Goal: Information Seeking & Learning: Understand process/instructions

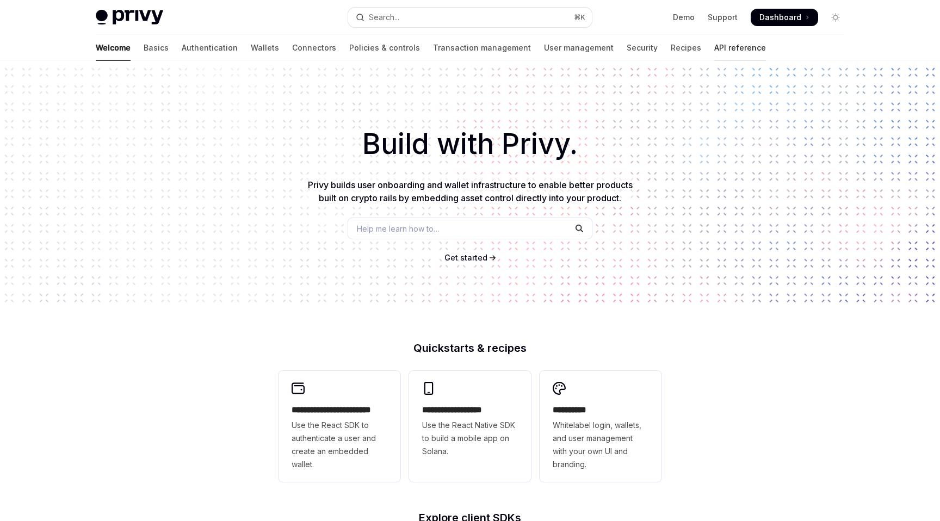
click at [714, 41] on link "API reference" at bounding box center [740, 48] width 52 height 26
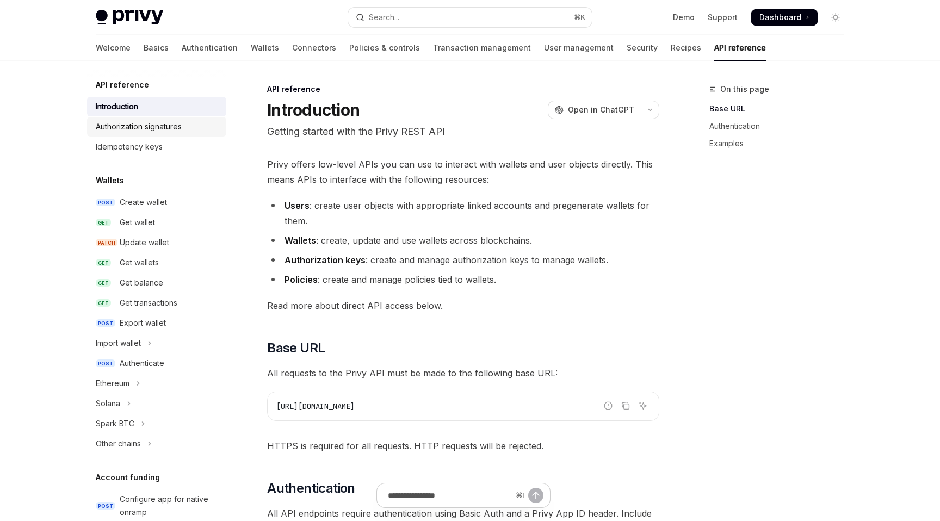
click at [166, 131] on div "Authorization signatures" at bounding box center [139, 126] width 86 height 13
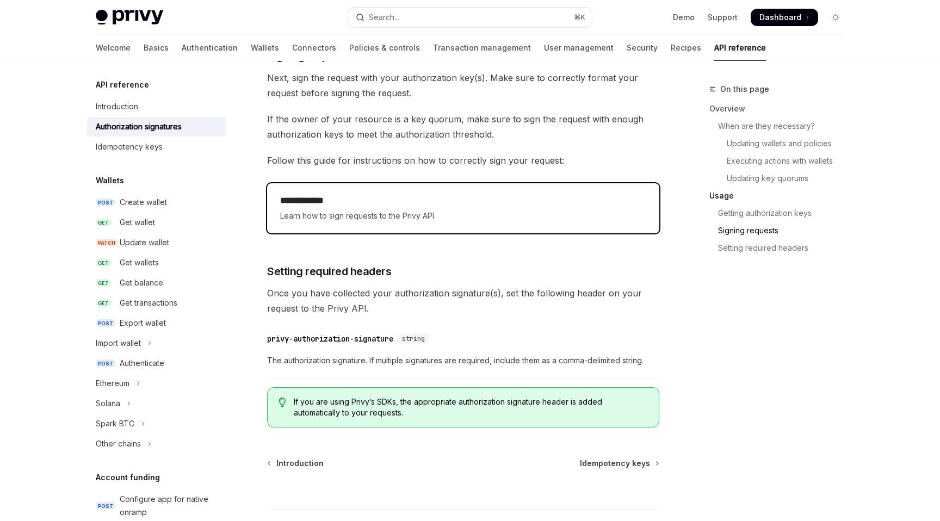
scroll to position [1699, 0]
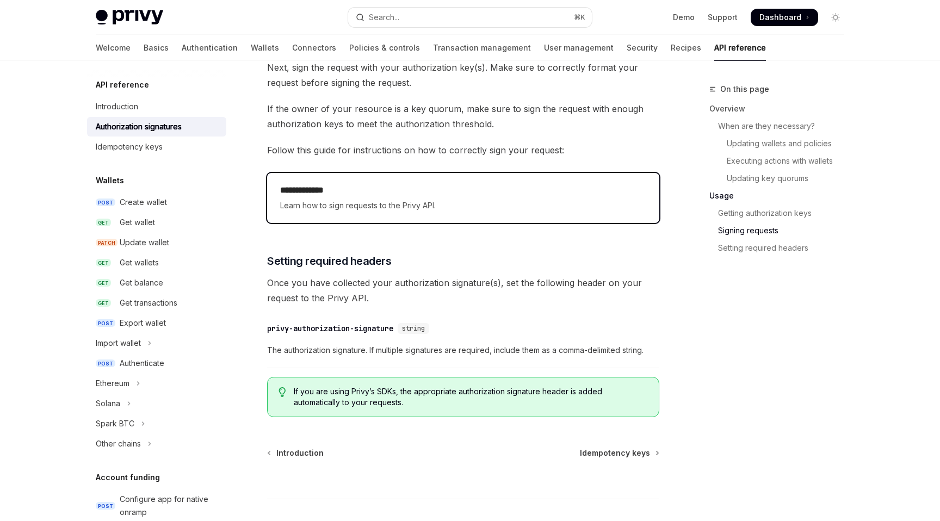
click at [394, 217] on div "**********" at bounding box center [463, 198] width 392 height 50
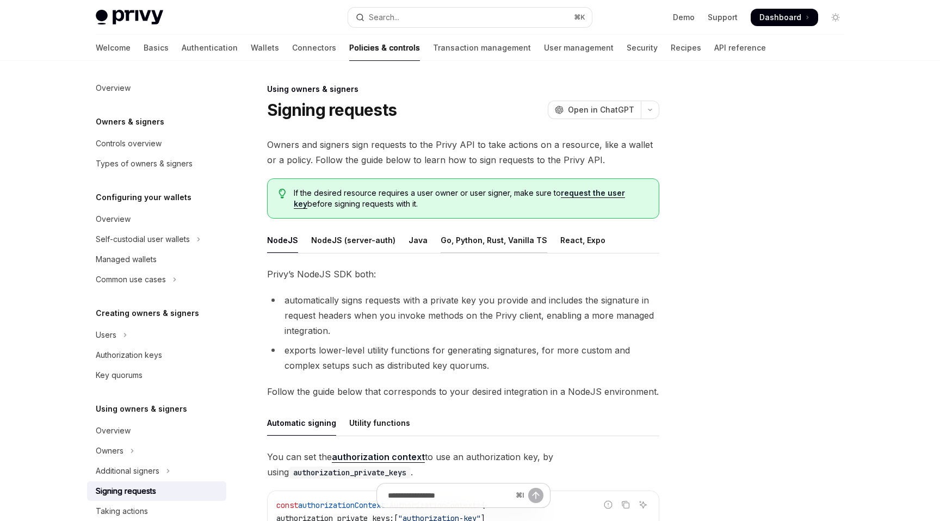
click at [466, 239] on div "Go, Python, Rust, Vanilla TS" at bounding box center [494, 240] width 107 height 26
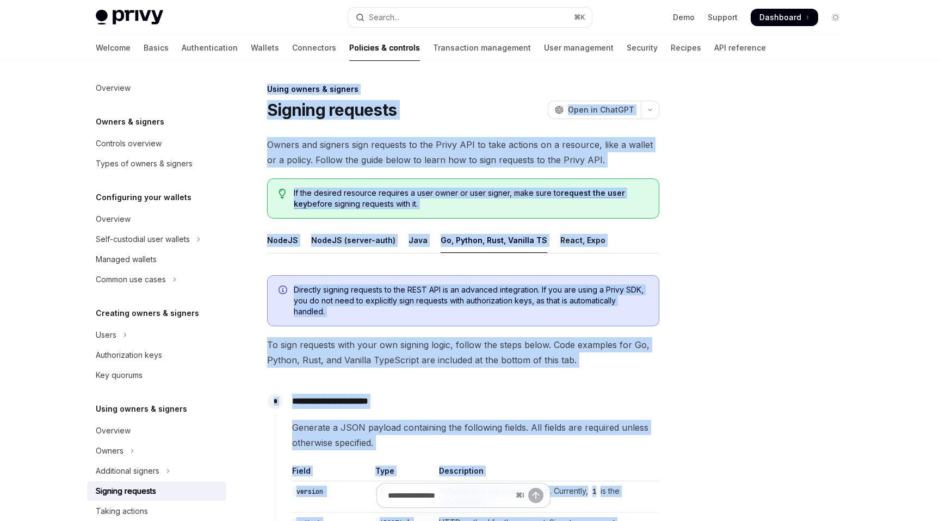
drag, startPoint x: 672, startPoint y: 281, endPoint x: 268, endPoint y: 89, distance: 447.4
copy div "**********"
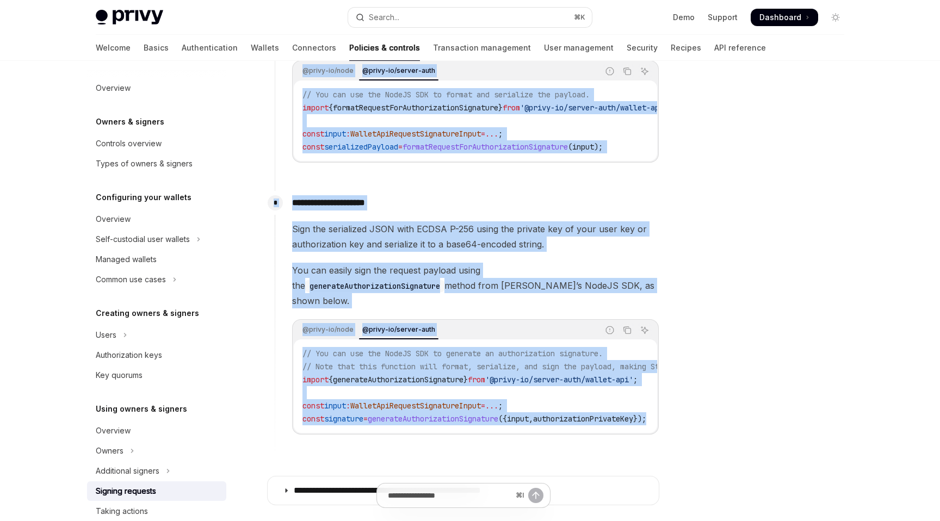
scroll to position [860, 0]
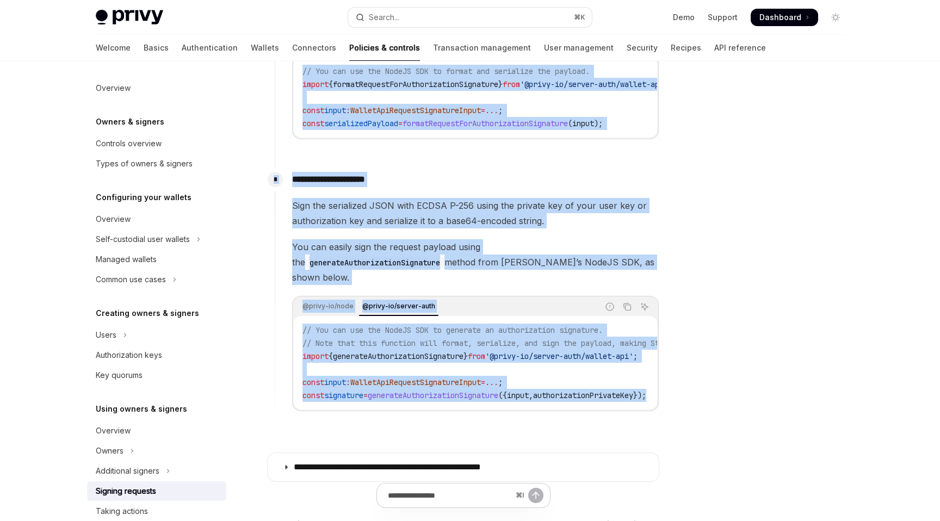
click at [374, 240] on div "Sign the serialized JSON with ECDSA P-256 using the private key of your user ke…" at bounding box center [475, 304] width 367 height 213
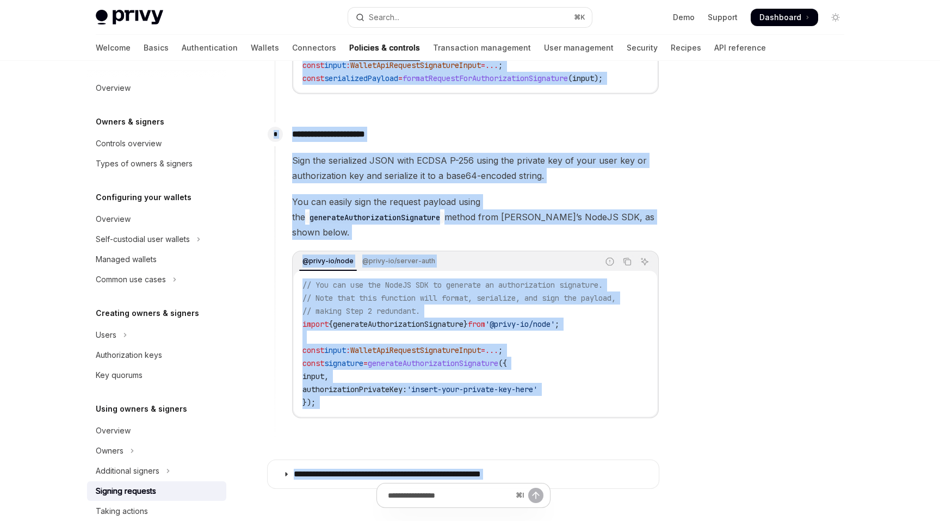
scroll to position [914, 0]
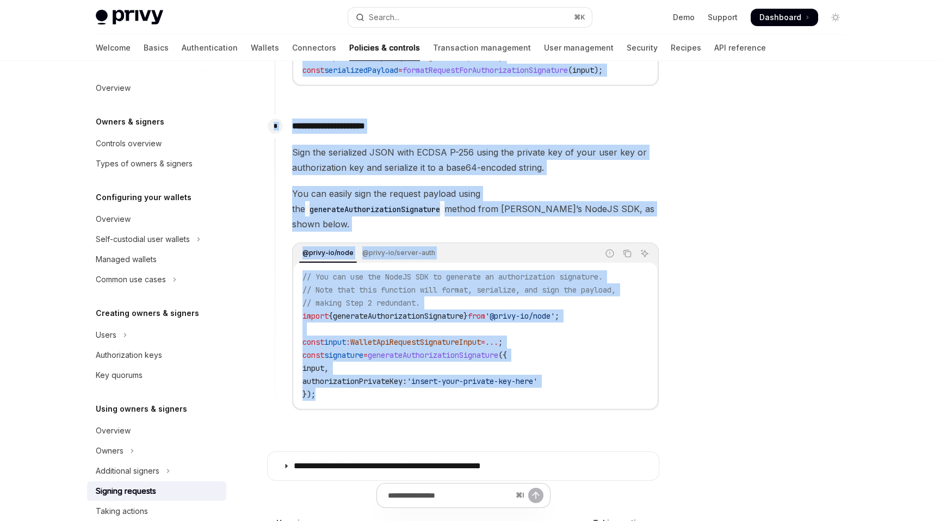
drag, startPoint x: 268, startPoint y: 77, endPoint x: 399, endPoint y: 391, distance: 340.8
copy div "**********"
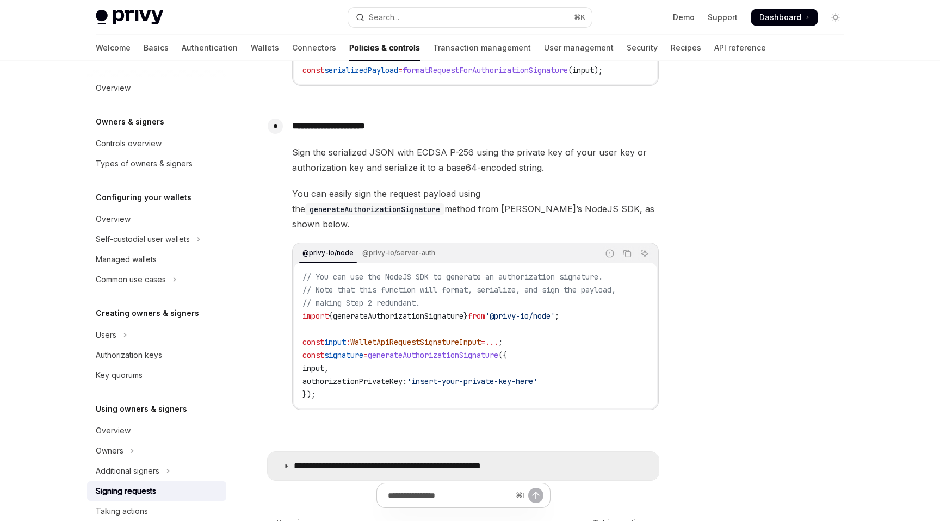
click at [402, 461] on p "**********" at bounding box center [416, 466] width 245 height 11
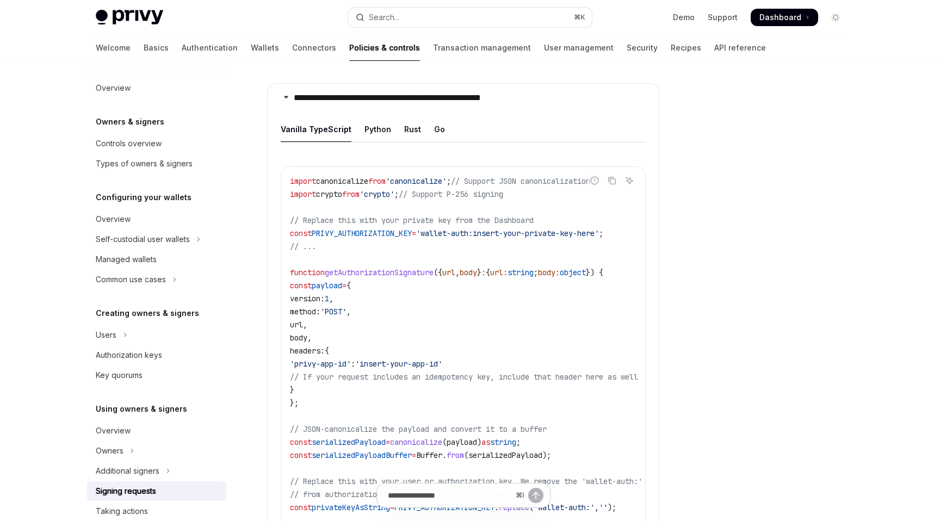
scroll to position [1283, 0]
click at [613, 175] on icon "Copy the contents from the code block" at bounding box center [611, 179] width 9 height 9
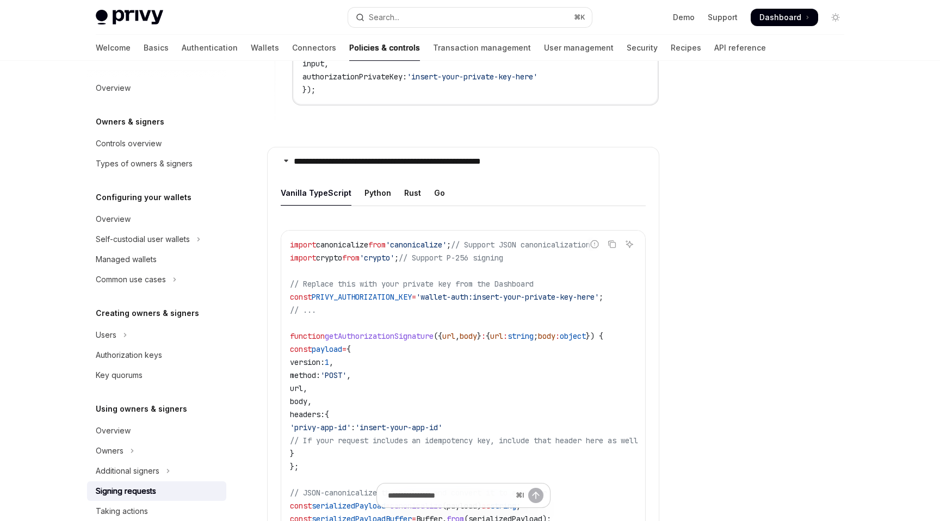
scroll to position [1219, 0]
click at [611, 239] on icon "Copy the contents from the code block" at bounding box center [611, 243] width 9 height 9
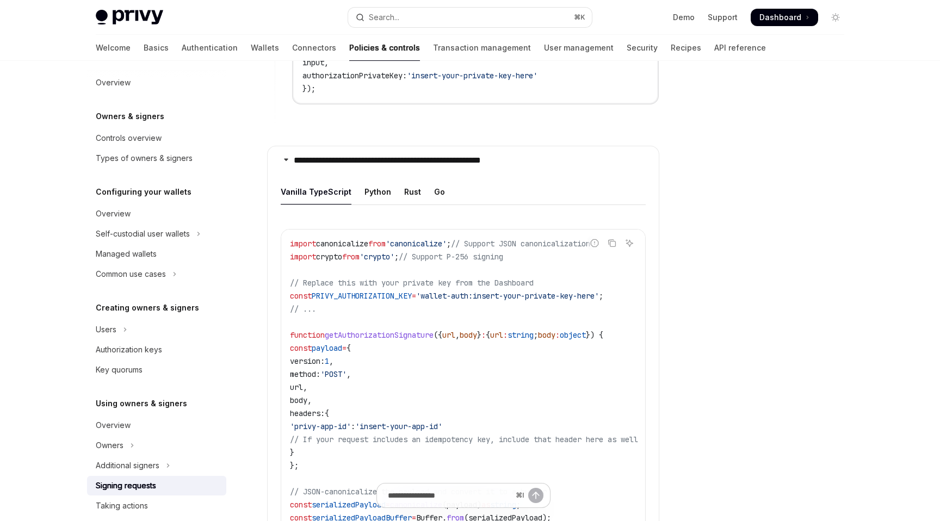
scroll to position [0, 0]
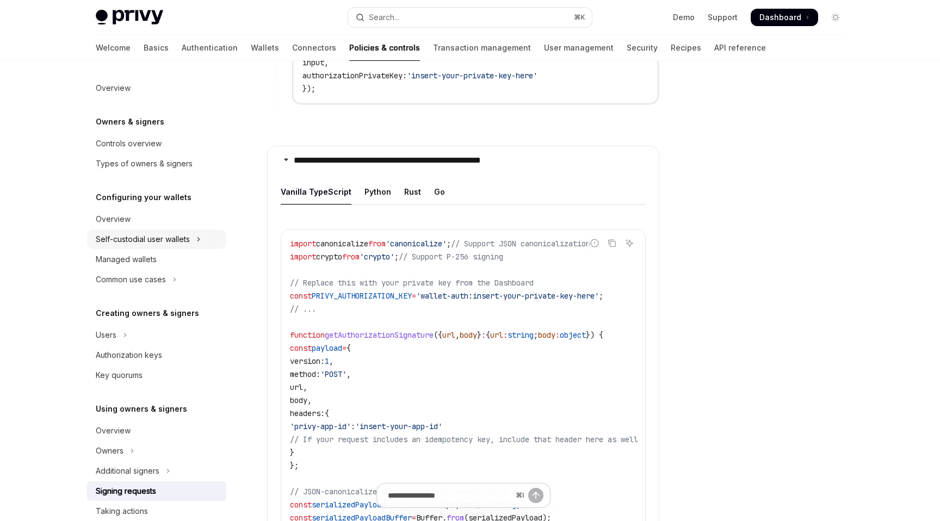
click at [169, 237] on div "Self-custodial user wallets" at bounding box center [143, 239] width 94 height 13
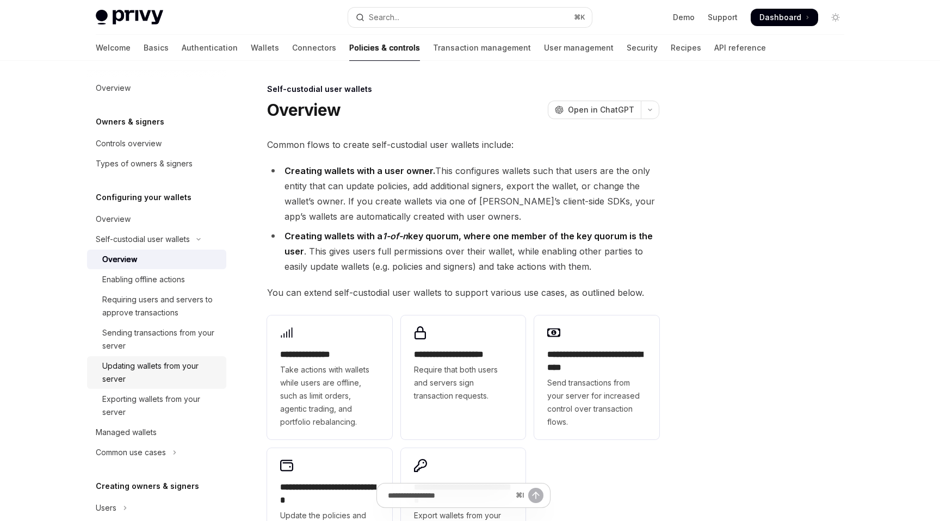
click at [176, 373] on div "Updating wallets from your server" at bounding box center [160, 372] width 117 height 26
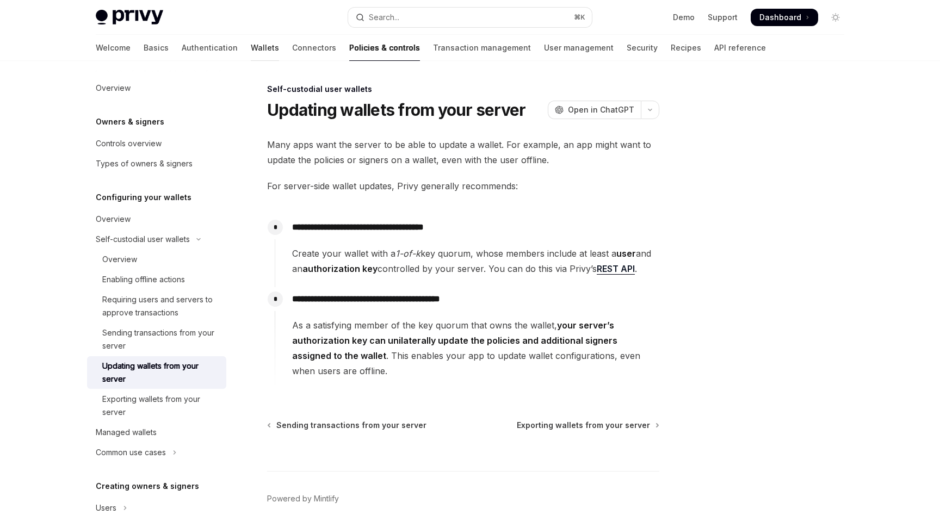
click at [251, 45] on link "Wallets" at bounding box center [265, 48] width 28 height 26
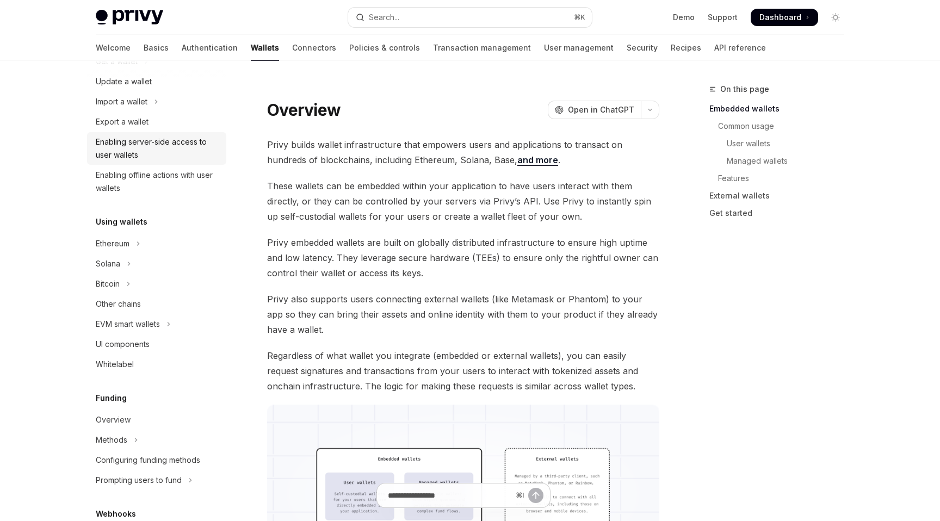
scroll to position [134, 0]
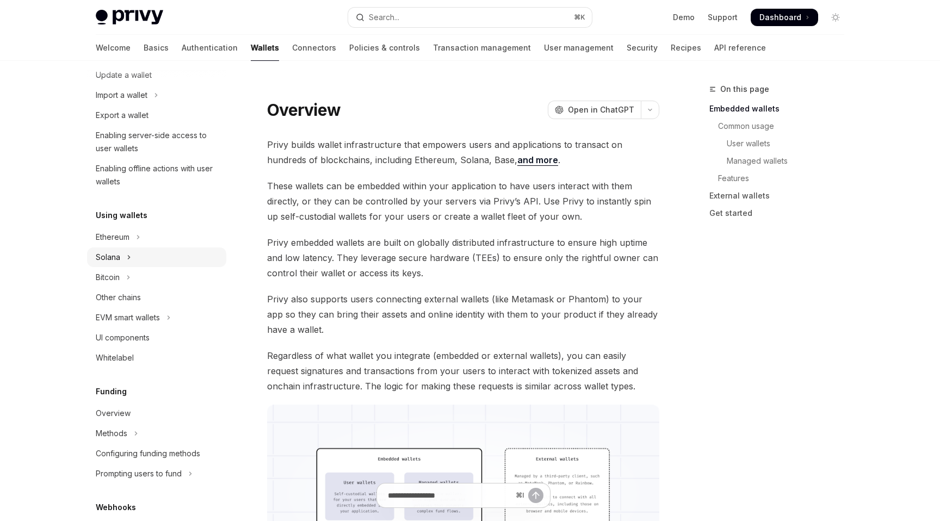
click at [128, 259] on icon "Toggle Solana section" at bounding box center [129, 257] width 4 height 13
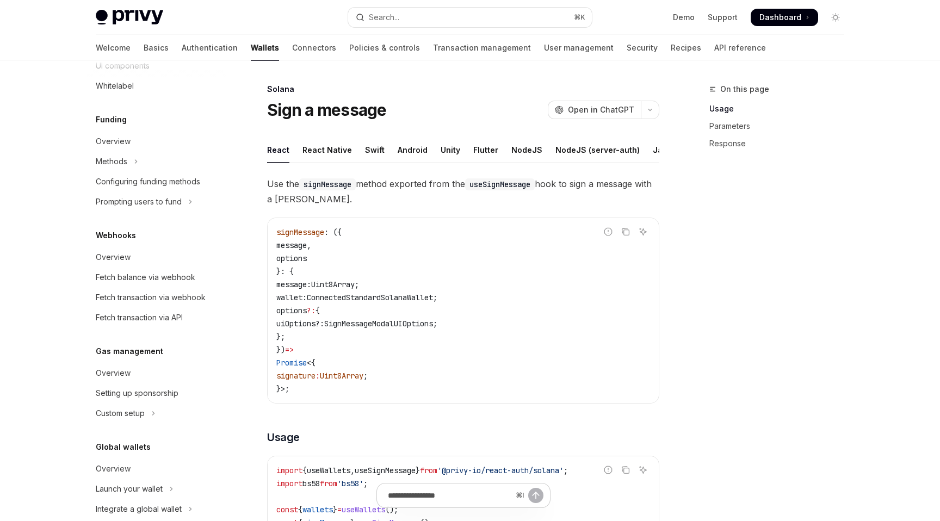
scroll to position [539, 0]
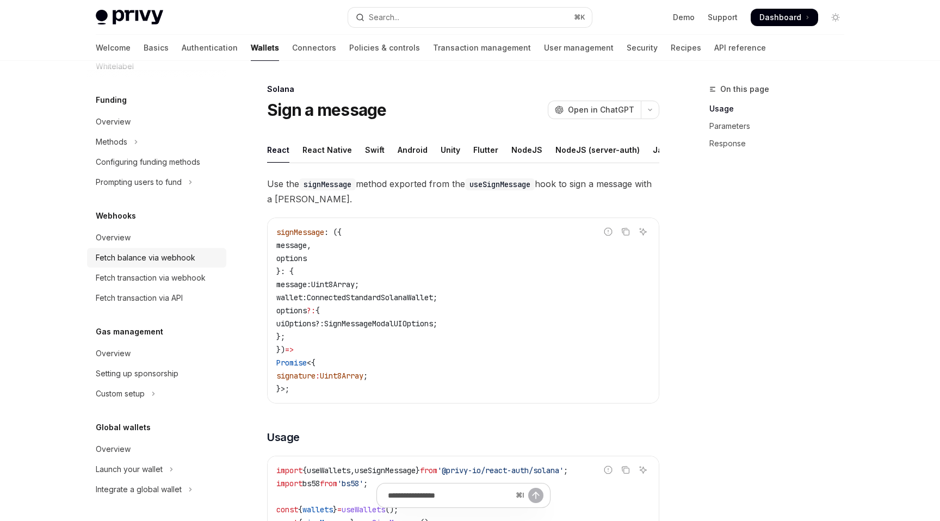
click at [169, 264] on link "Fetch balance via webhook" at bounding box center [156, 258] width 139 height 20
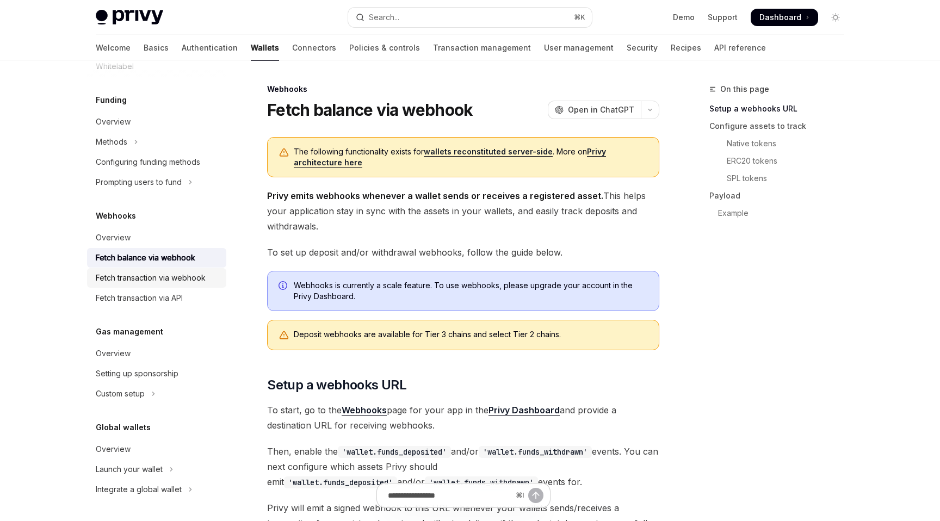
scroll to position [539, 0]
click at [193, 282] on div "Fetch transaction via webhook" at bounding box center [151, 277] width 110 height 13
type textarea "*"
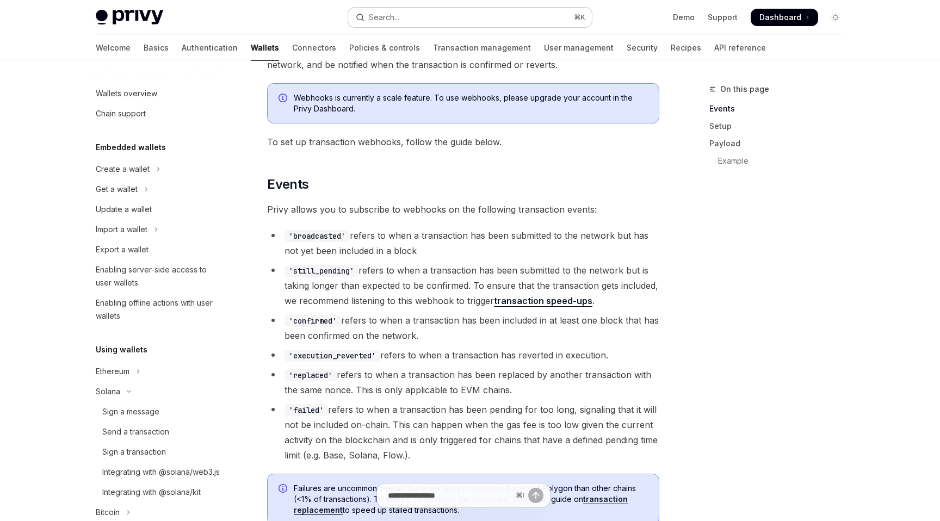
click at [427, 20] on button "Search... ⌘ K" at bounding box center [470, 18] width 244 height 20
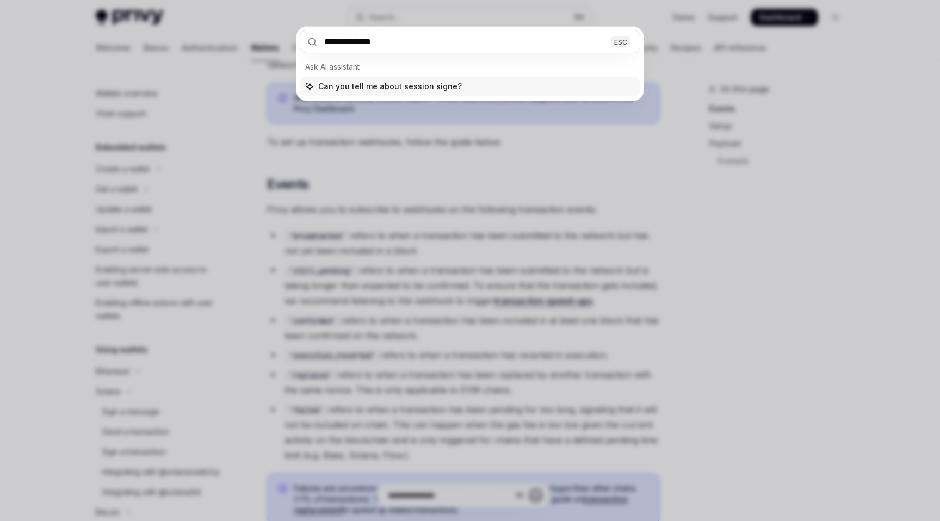
type input "**********"
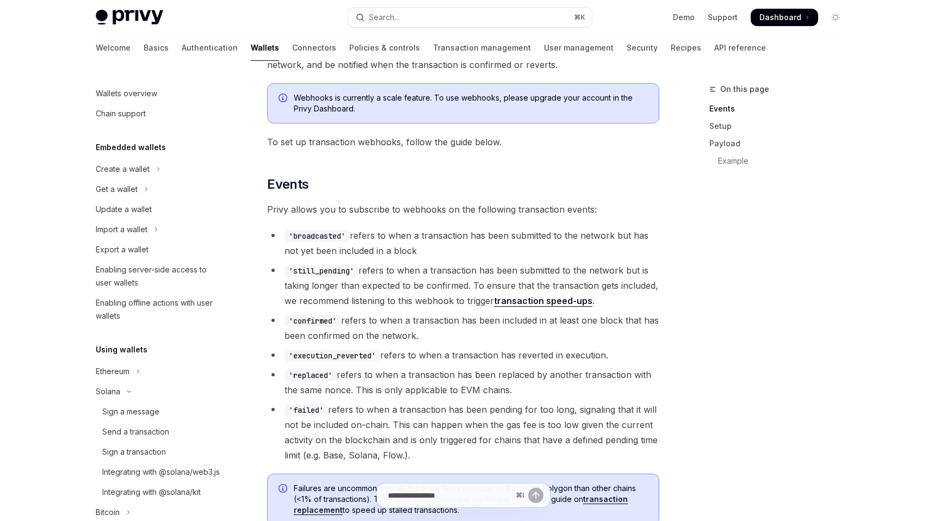
type textarea "*"
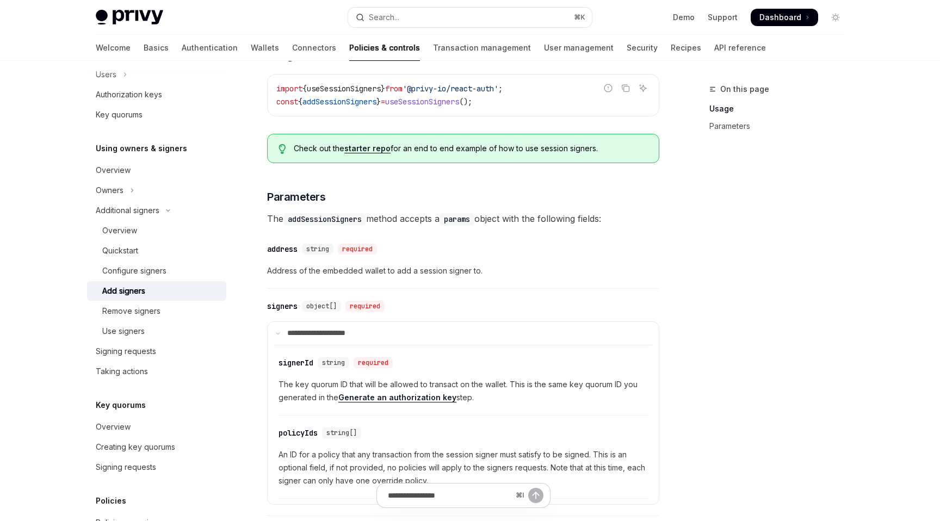
scroll to position [294, 0]
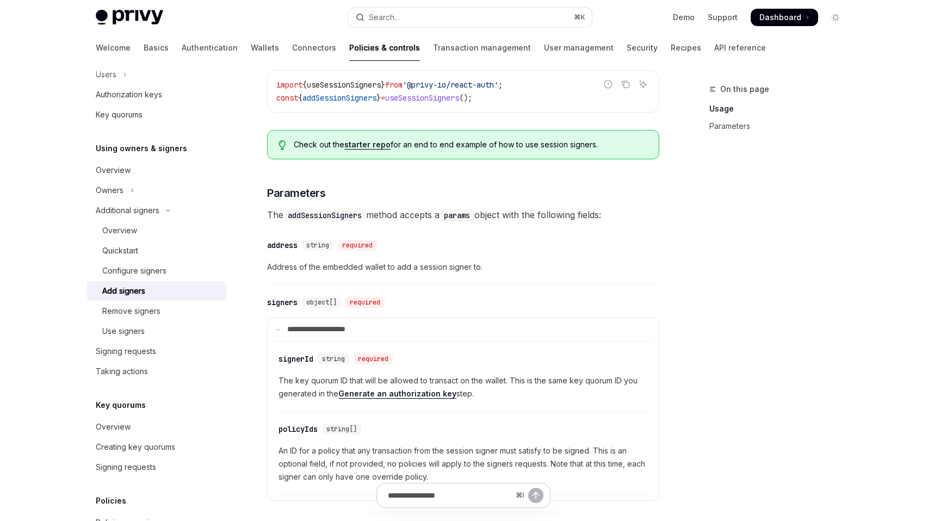
click at [383, 150] on link "starter repo" at bounding box center [367, 145] width 46 height 10
